Goal: Connect with others: Connect with others

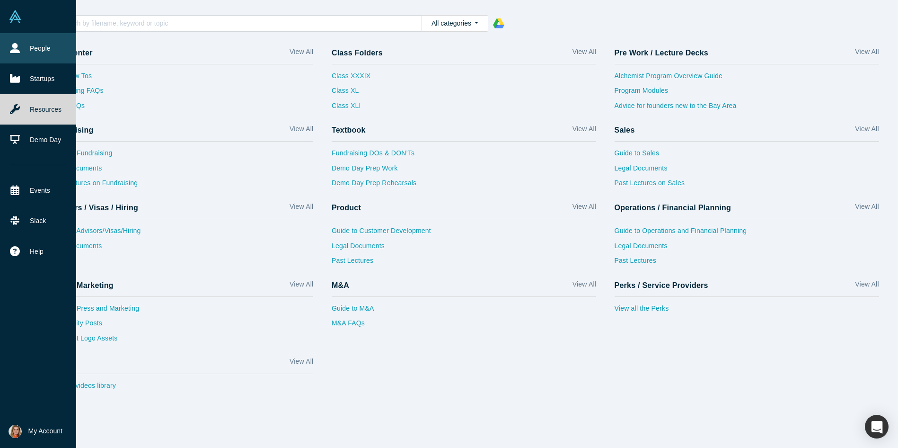
click at [18, 45] on icon at bounding box center [15, 48] width 10 height 10
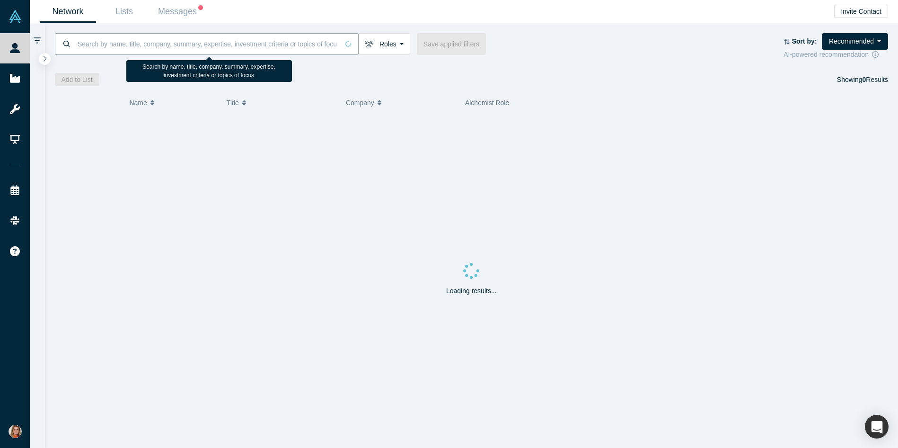
click at [117, 44] on input at bounding box center [208, 44] width 262 height 22
paste input "[PERSON_NAME]"
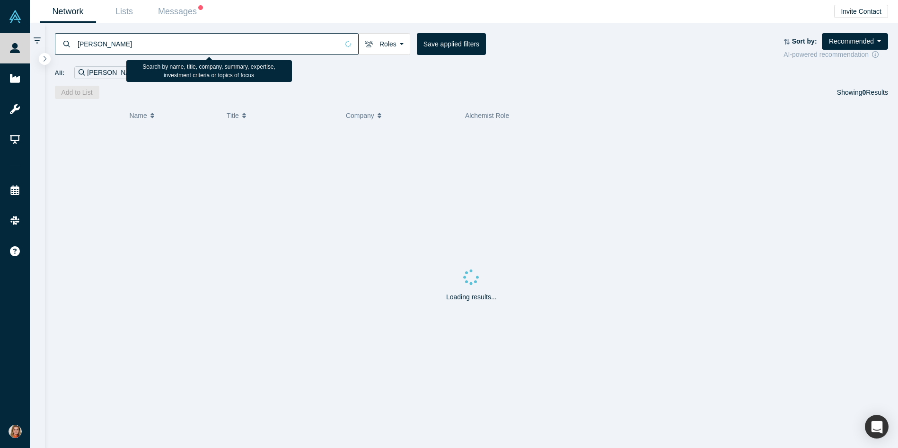
type input "[PERSON_NAME]"
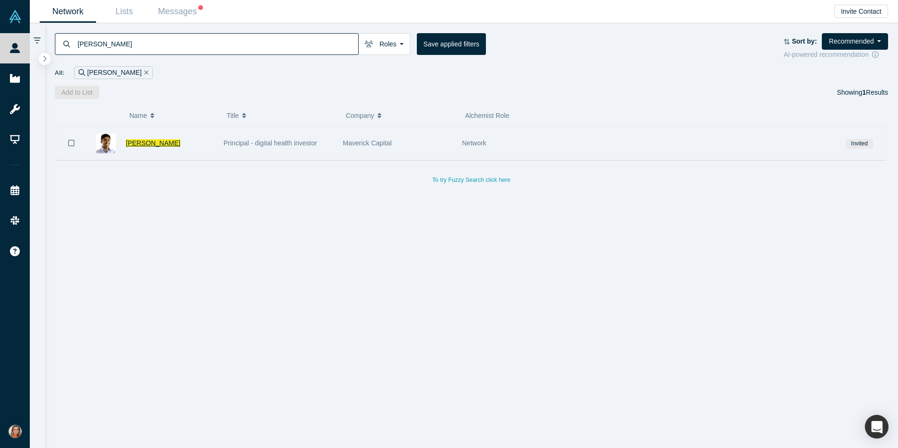
click at [160, 141] on span "[PERSON_NAME]" at bounding box center [153, 143] width 54 height 8
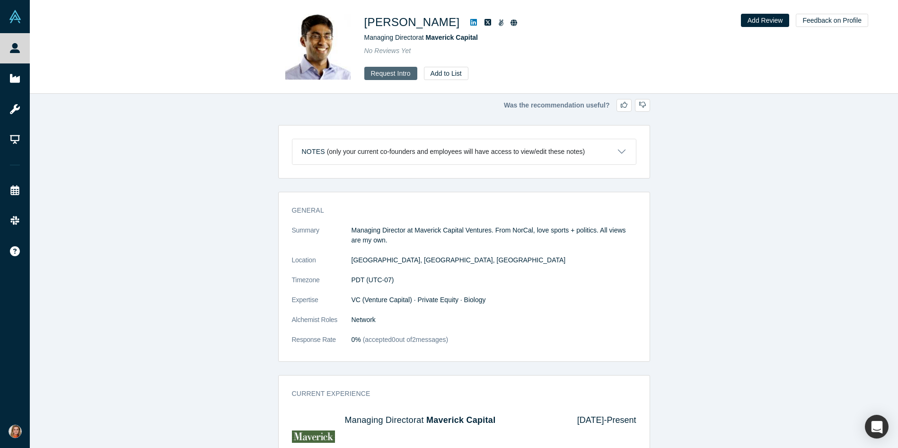
click at [397, 72] on button "Request Intro" at bounding box center [390, 73] width 53 height 13
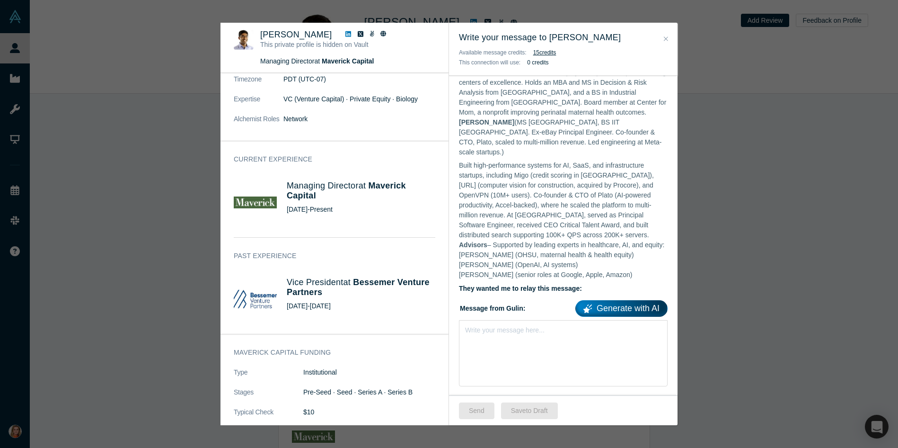
scroll to position [311, 0]
click at [514, 342] on div "Write your message here..." at bounding box center [563, 352] width 209 height 66
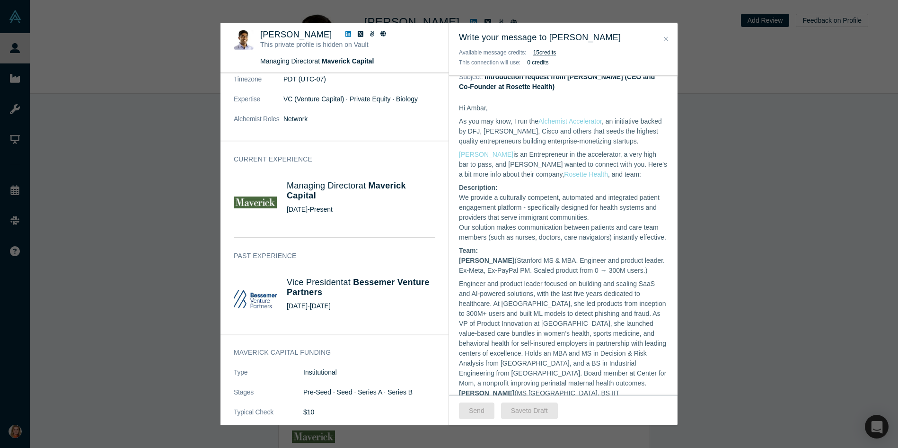
scroll to position [0, 0]
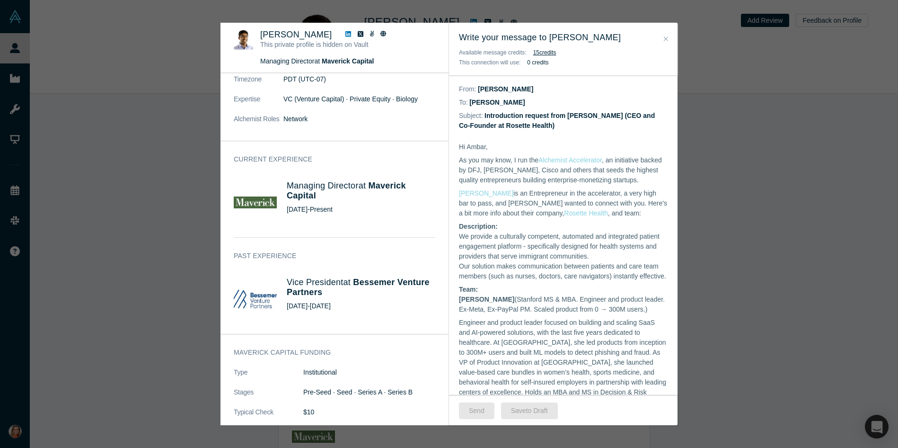
click at [733, 176] on div "Was the recommendation useful? [PERSON_NAME] This private profile is hidden on …" at bounding box center [449, 224] width 898 height 448
